Goal: Answer question/provide support: Share knowledge or assist other users

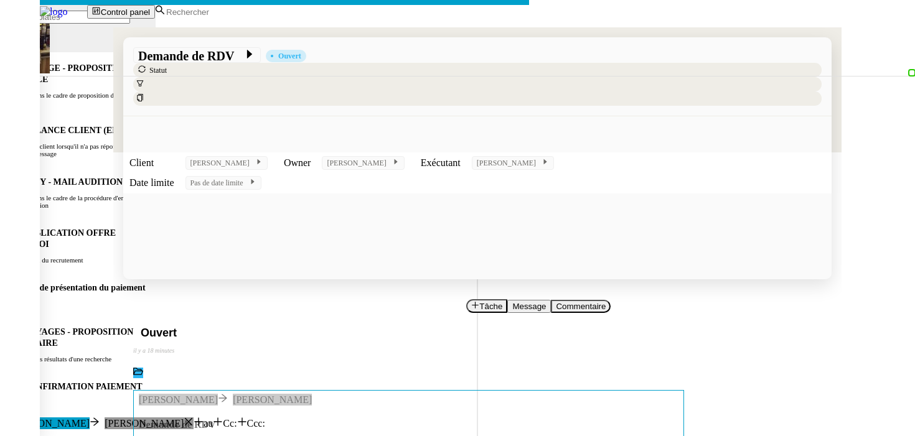
scroll to position [0, 26]
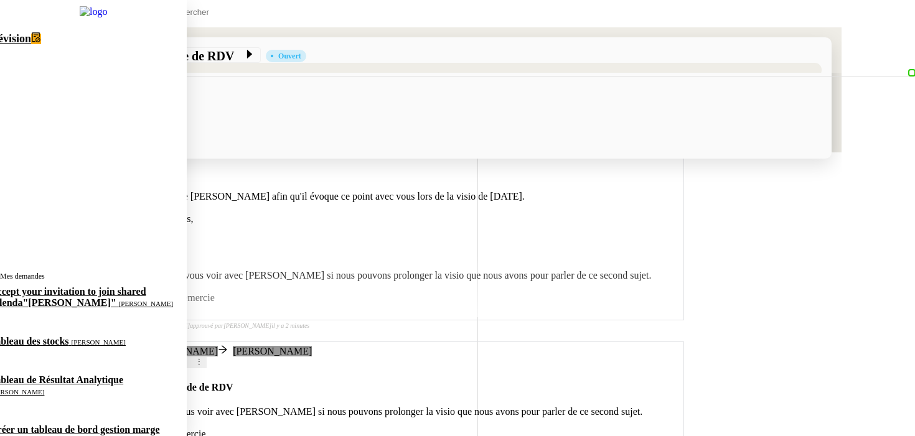
click at [52, 291] on div "Révision 0 1 2 3 4 5 6 7 8 9 Mes demandes Accept your invitation to join shared…" at bounding box center [93, 390] width 187 height 733
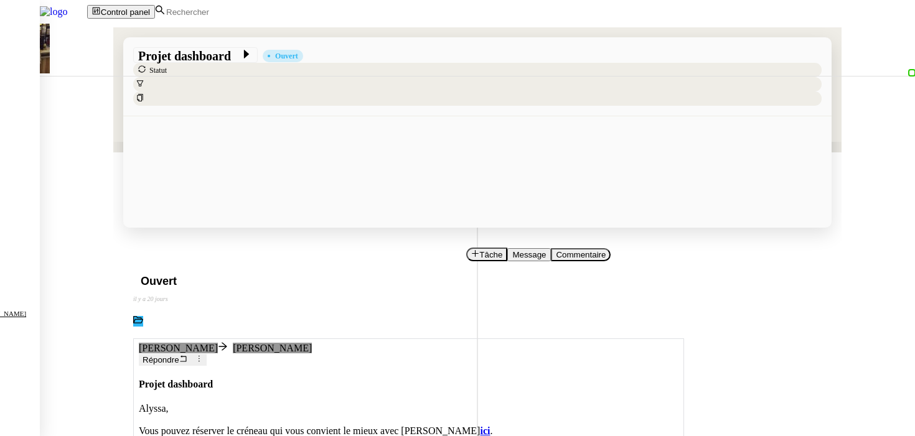
scroll to position [101, 0]
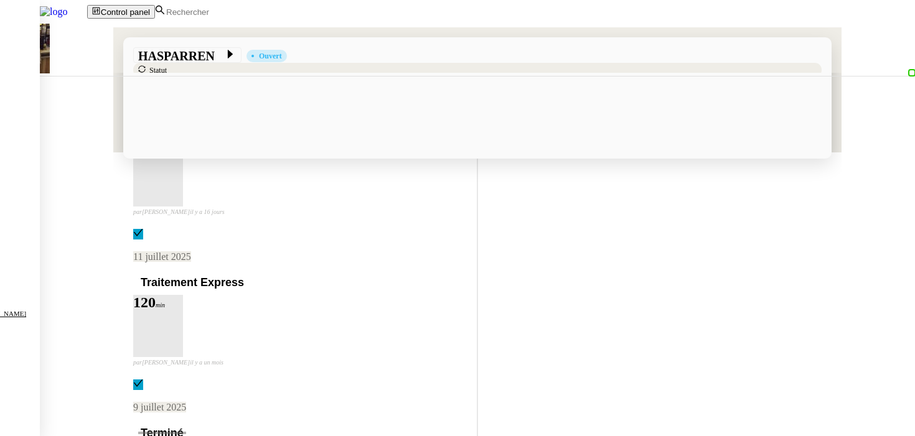
scroll to position [222, 0]
